Goal: Information Seeking & Learning: Learn about a topic

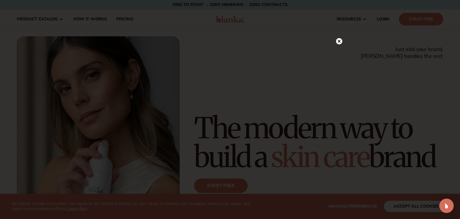
click at [339, 40] on circle at bounding box center [339, 41] width 6 height 6
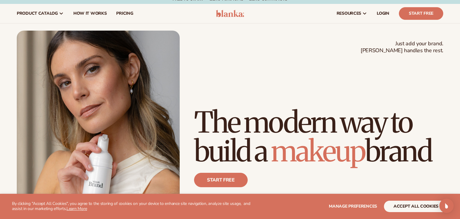
scroll to position [8, 0]
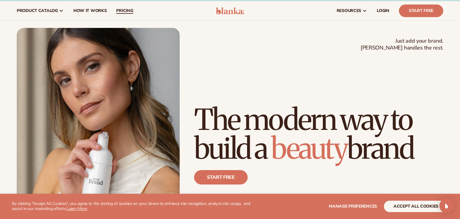
click at [120, 10] on span "pricing" at bounding box center [124, 10] width 17 height 5
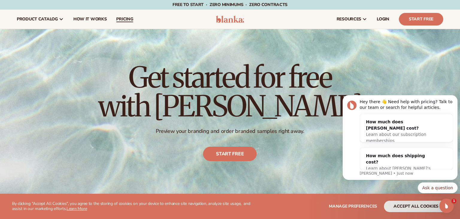
click at [127, 22] on link "pricing" at bounding box center [124, 19] width 26 height 19
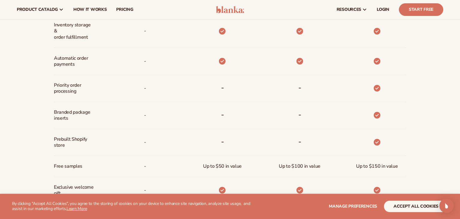
scroll to position [136, 0]
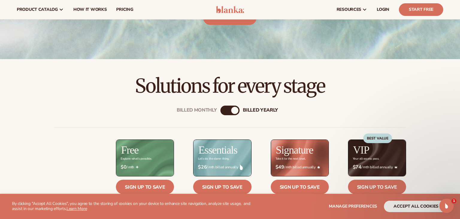
click at [223, 111] on div "Billed Monthly" at bounding box center [224, 110] width 7 height 7
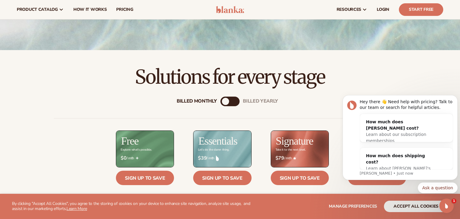
scroll to position [144, 0]
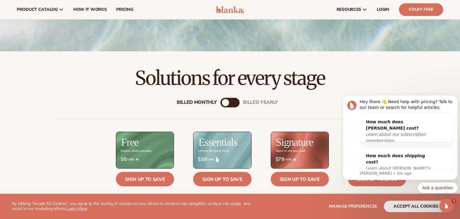
click at [87, 10] on span "How It Works" at bounding box center [90, 9] width 34 height 5
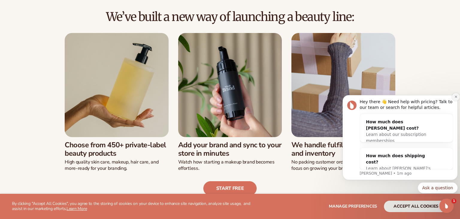
click at [452, 97] on button "Dismiss notification" at bounding box center [456, 97] width 8 height 8
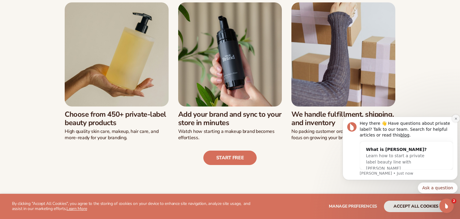
click at [454, 119] on button "Dismiss notification" at bounding box center [456, 118] width 8 height 8
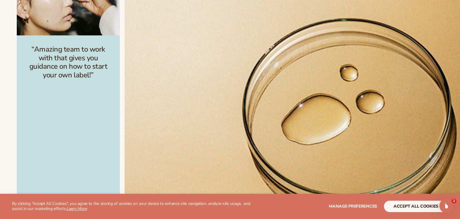
scroll to position [523, 0]
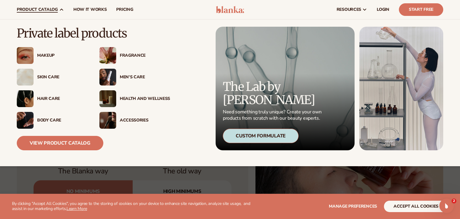
click at [55, 11] on span "product catalog" at bounding box center [37, 9] width 41 height 5
click at [46, 79] on div "Skin Care" at bounding box center [62, 77] width 50 height 5
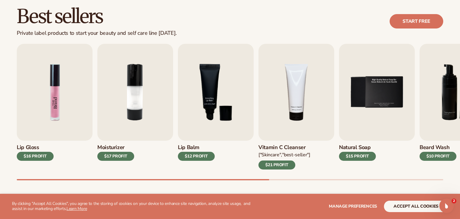
click at [60, 92] on img "1 / 9" at bounding box center [55, 92] width 76 height 97
click at [53, 128] on img "1 / 9" at bounding box center [55, 92] width 76 height 97
click at [54, 120] on img "1 / 9" at bounding box center [55, 92] width 76 height 97
click at [215, 121] on img "3 / 9" at bounding box center [216, 92] width 76 height 97
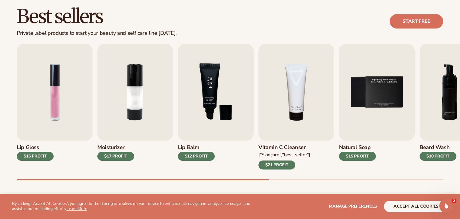
click at [217, 93] on img "3 / 9" at bounding box center [216, 92] width 76 height 97
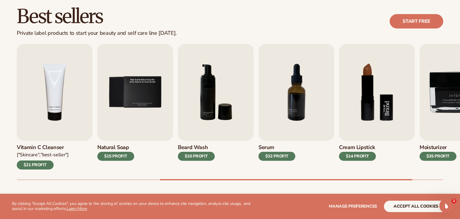
click at [380, 111] on img "8 / 9" at bounding box center [377, 92] width 76 height 97
click at [350, 155] on div "$14 PROFIT" at bounding box center [357, 156] width 37 height 9
